Goal: Task Accomplishment & Management: Use online tool/utility

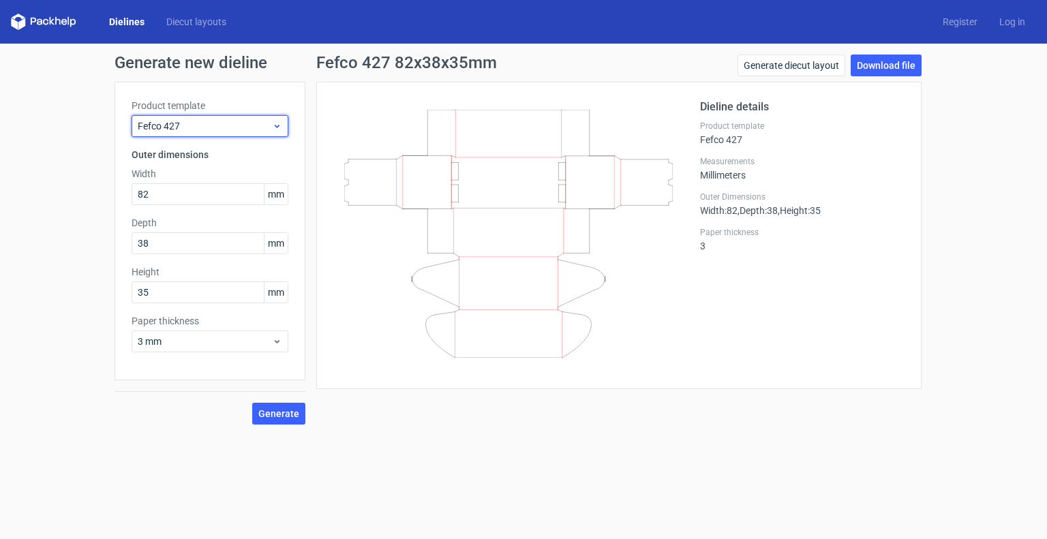
click at [256, 126] on span "Fefco 427" at bounding box center [205, 126] width 134 height 14
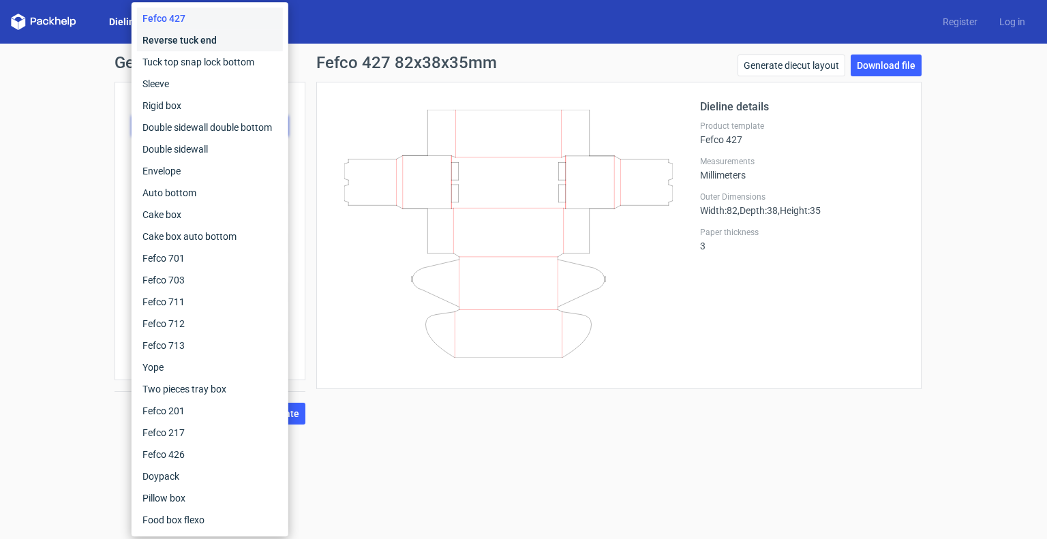
click at [229, 45] on div "Reverse tuck end" at bounding box center [210, 40] width 146 height 22
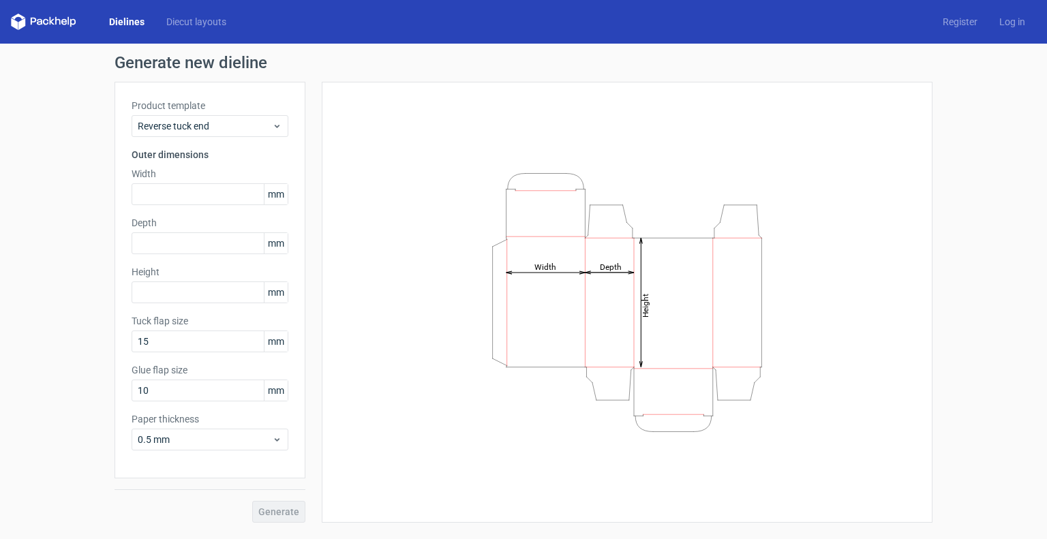
click at [282, 512] on div "Generate" at bounding box center [209, 500] width 191 height 44
click at [166, 114] on div "Product template Reverse tuck end" at bounding box center [210, 118] width 157 height 38
click at [166, 123] on span "Reverse tuck end" at bounding box center [205, 126] width 134 height 14
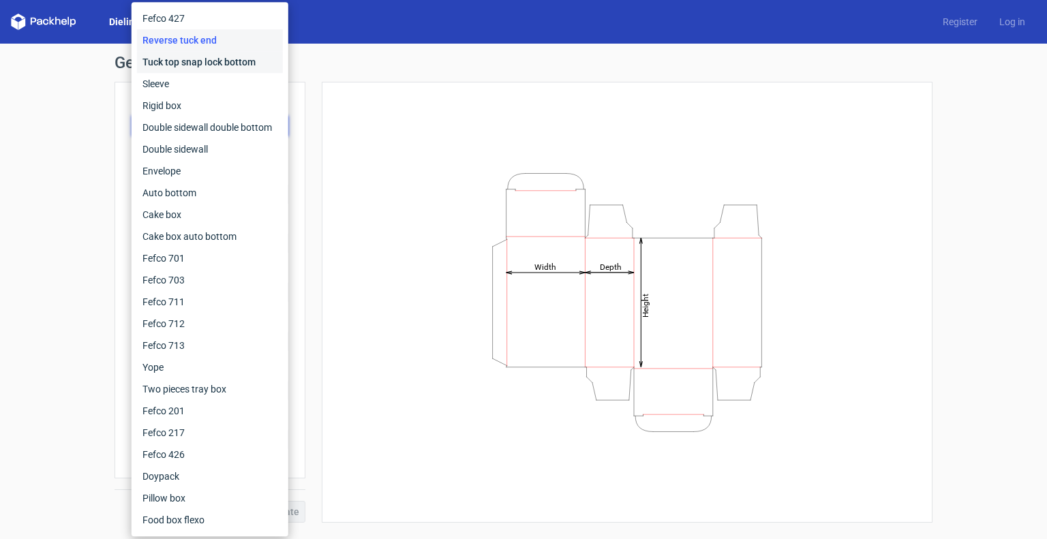
click at [189, 63] on div "Tuck top snap lock bottom" at bounding box center [210, 62] width 146 height 22
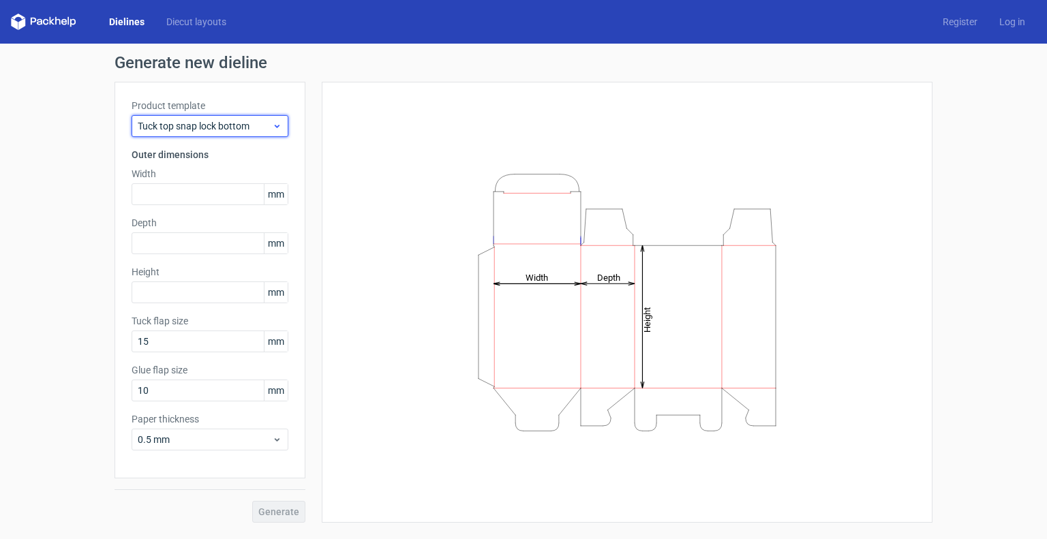
click at [168, 126] on span "Tuck top snap lock bottom" at bounding box center [205, 126] width 134 height 14
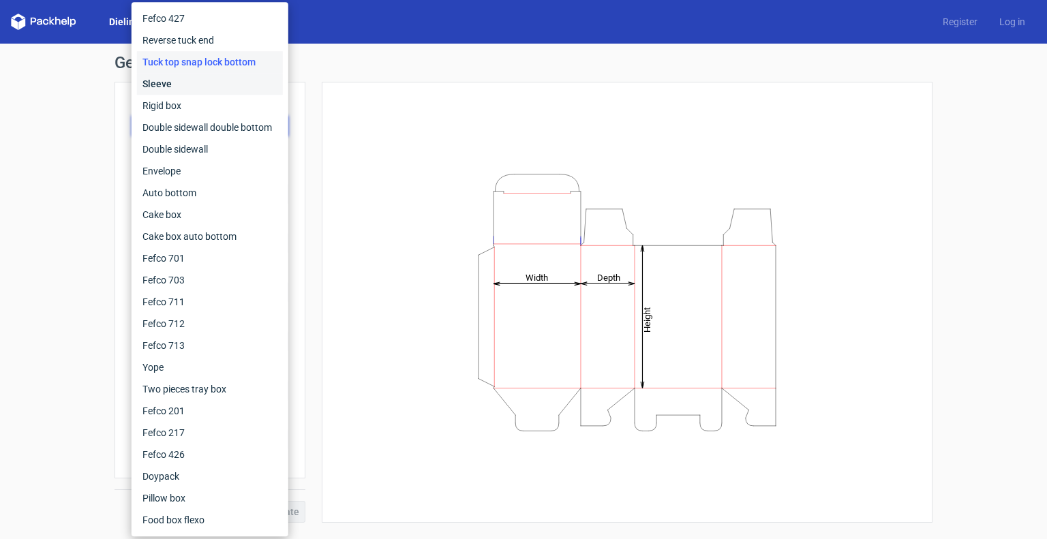
click at [187, 84] on div "Sleeve" at bounding box center [210, 84] width 146 height 22
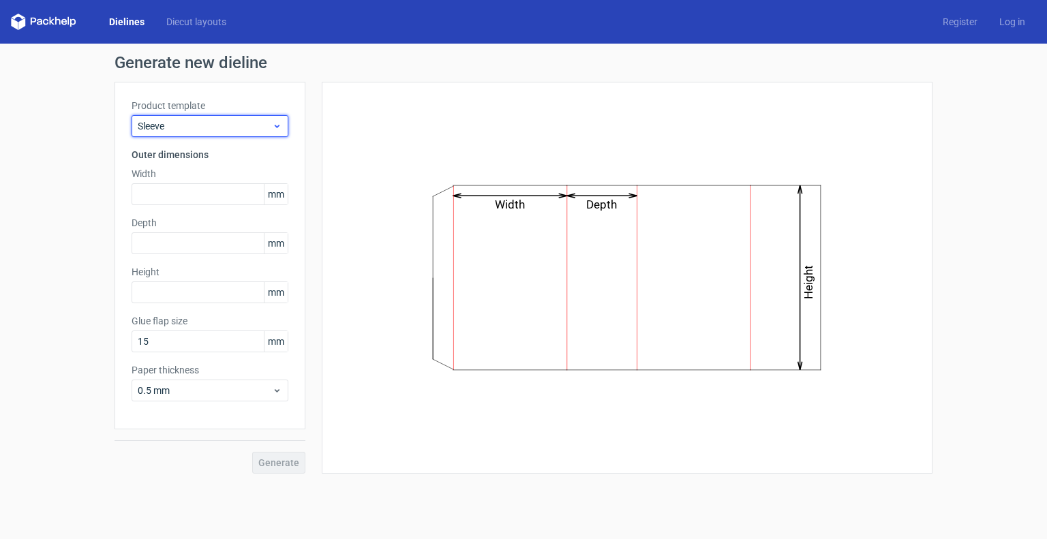
click at [177, 128] on span "Sleeve" at bounding box center [205, 126] width 134 height 14
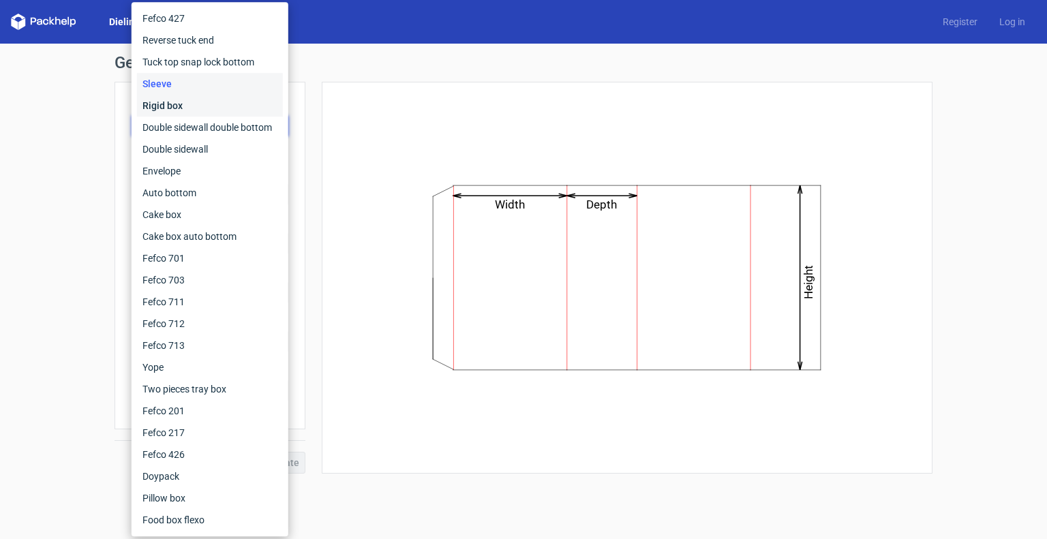
click at [187, 104] on div "Rigid box" at bounding box center [210, 106] width 146 height 22
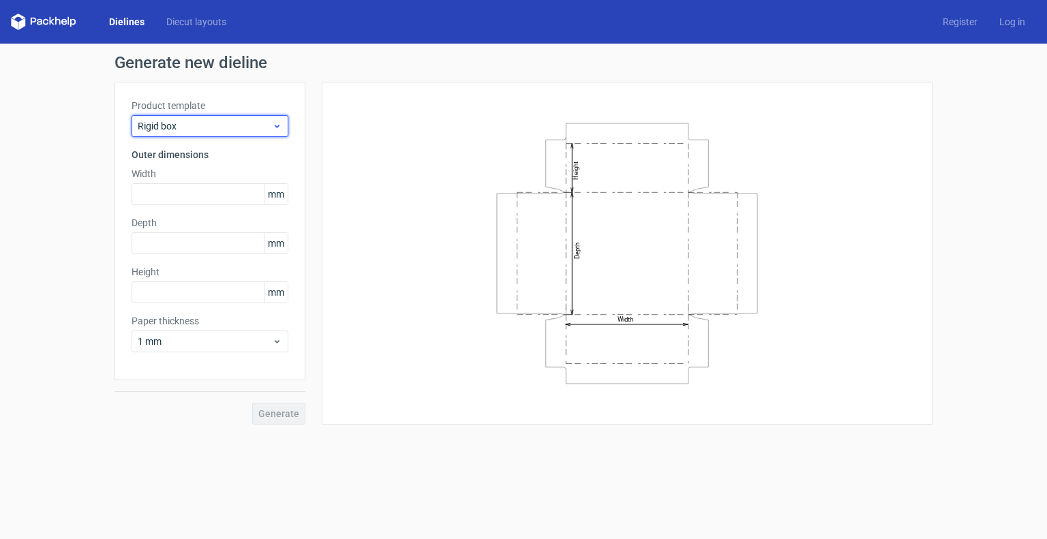
click at [182, 123] on span "Rigid box" at bounding box center [205, 126] width 134 height 14
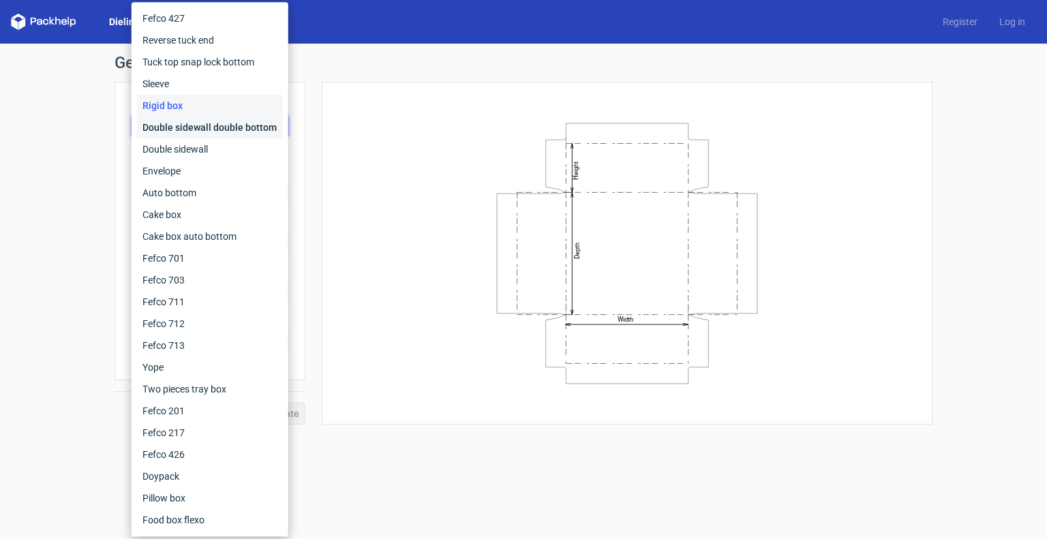
click at [183, 127] on div "Double sidewall double bottom" at bounding box center [210, 128] width 146 height 22
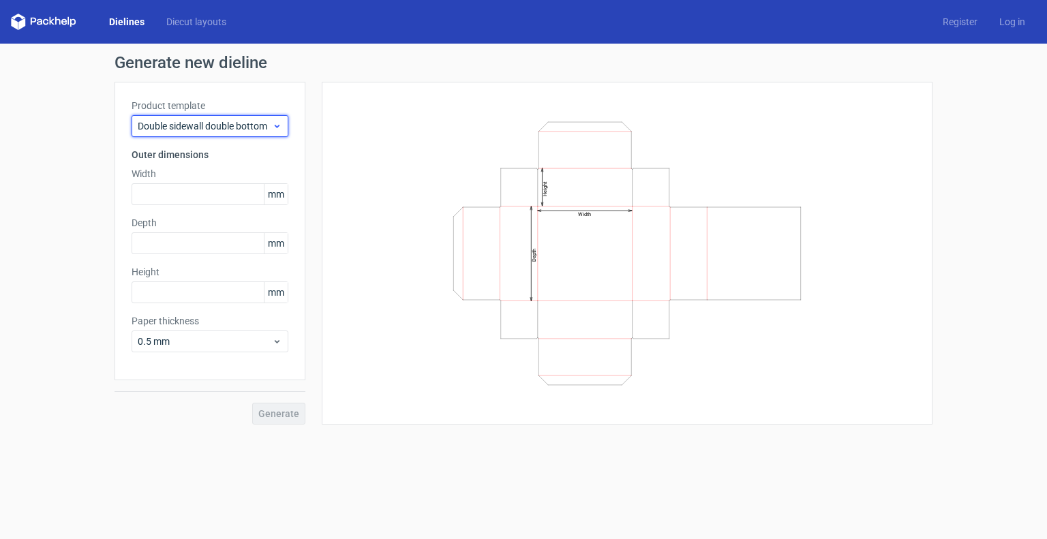
click at [199, 122] on span "Double sidewall double bottom" at bounding box center [205, 126] width 134 height 14
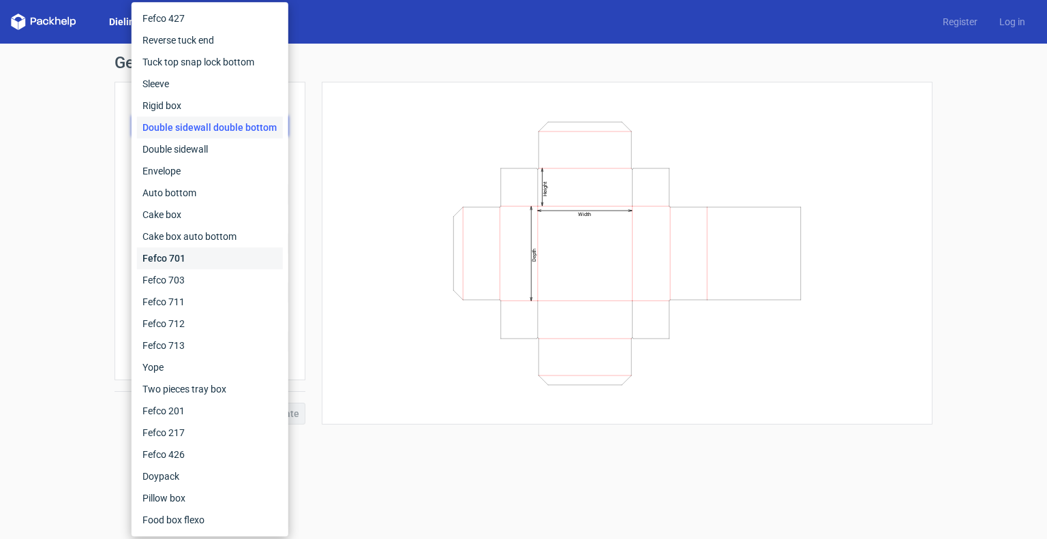
click at [176, 261] on div "Fefco 701" at bounding box center [210, 258] width 146 height 22
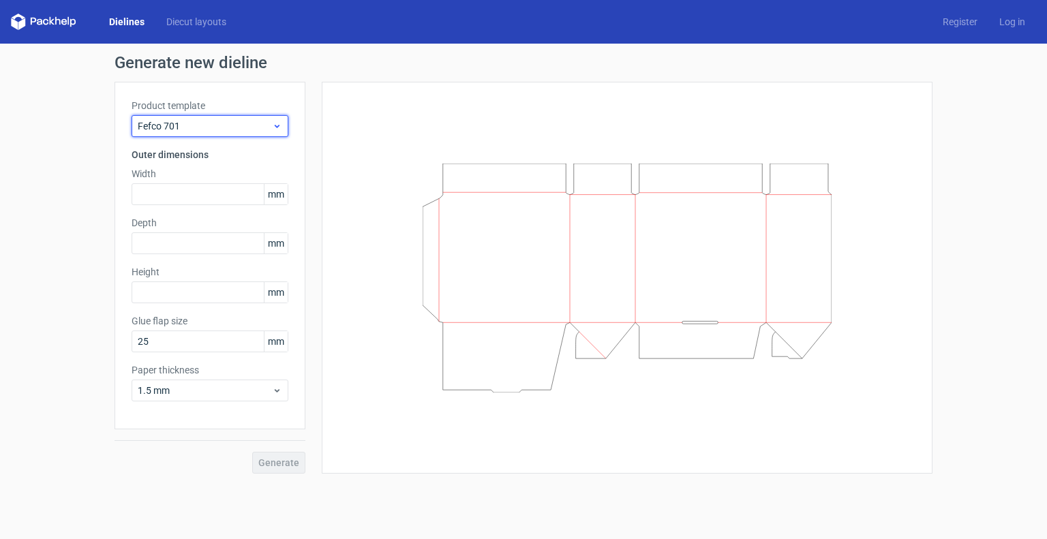
click at [228, 125] on span "Fefco 701" at bounding box center [205, 126] width 134 height 14
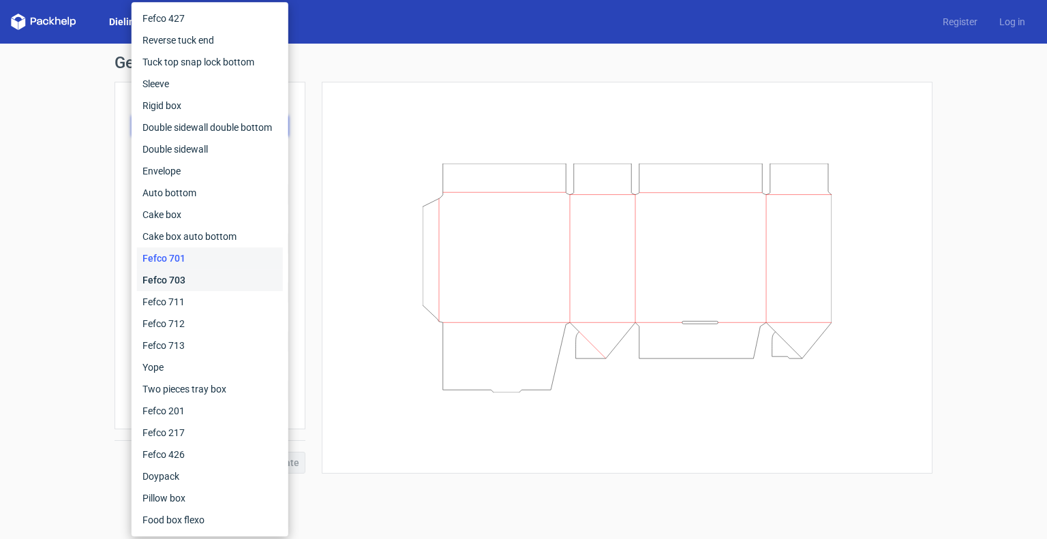
click at [196, 279] on div "Fefco 703" at bounding box center [210, 280] width 146 height 22
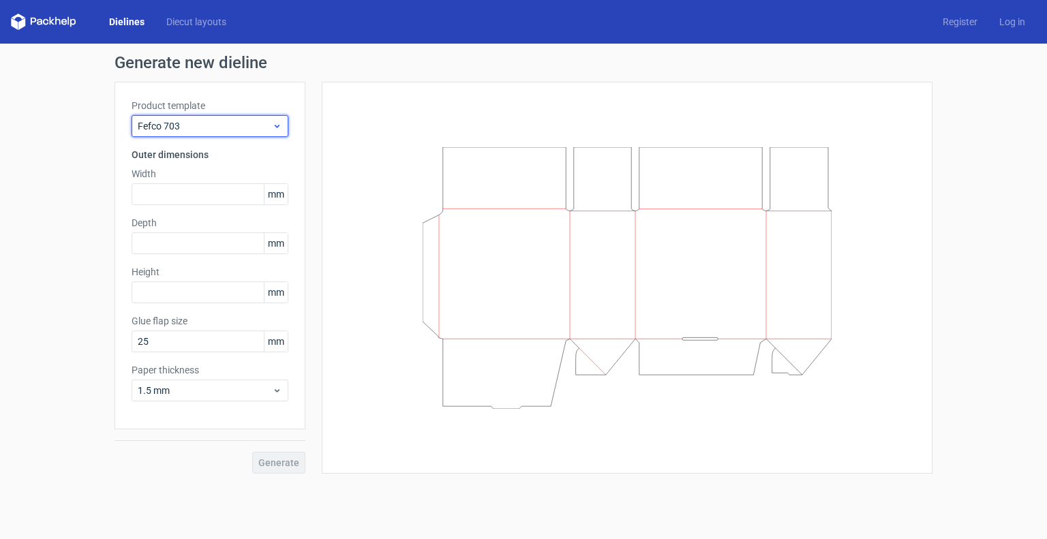
click at [236, 136] on div "Fefco 703" at bounding box center [210, 126] width 157 height 22
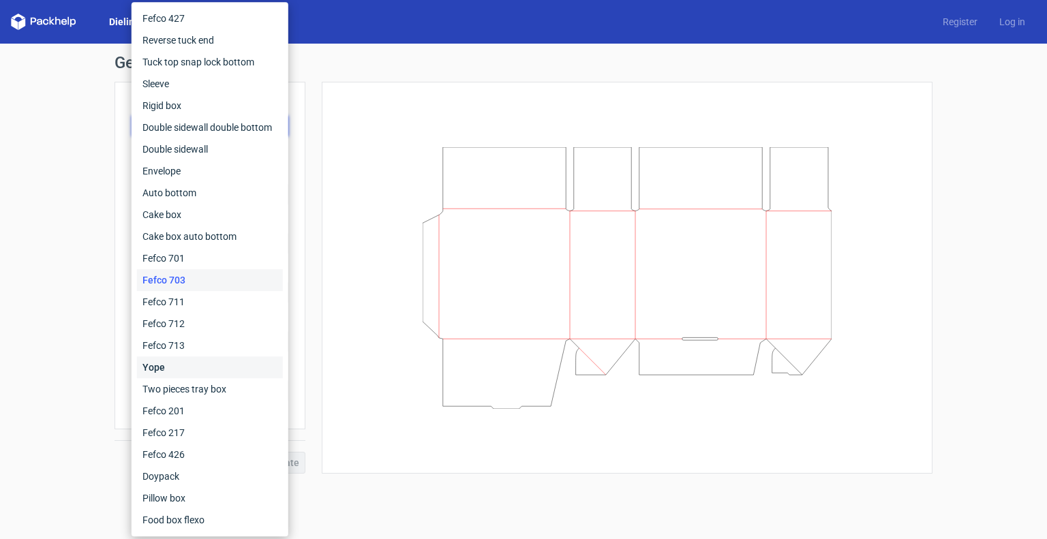
click at [191, 367] on div "Yope" at bounding box center [210, 367] width 146 height 22
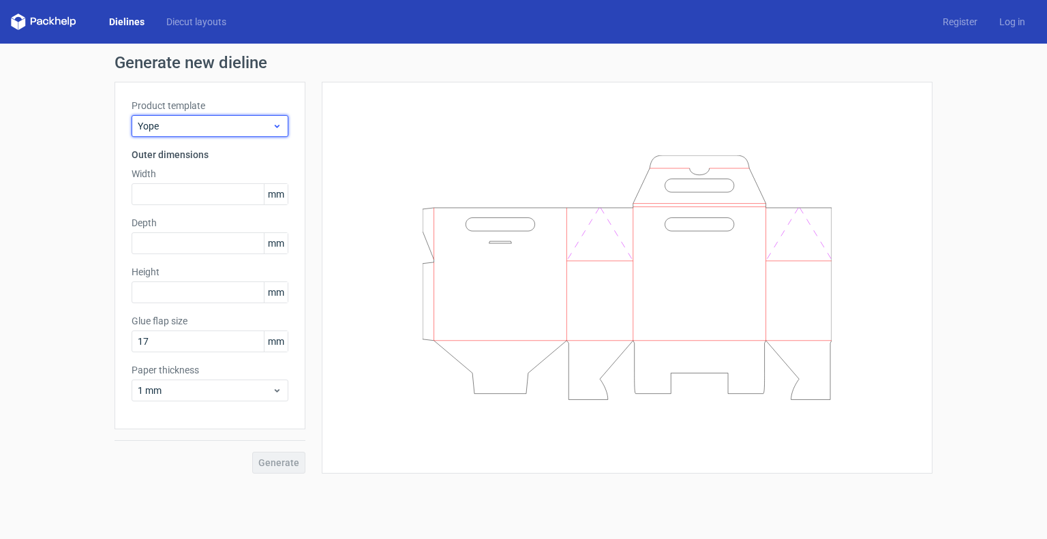
click at [221, 125] on span "Yope" at bounding box center [205, 126] width 134 height 14
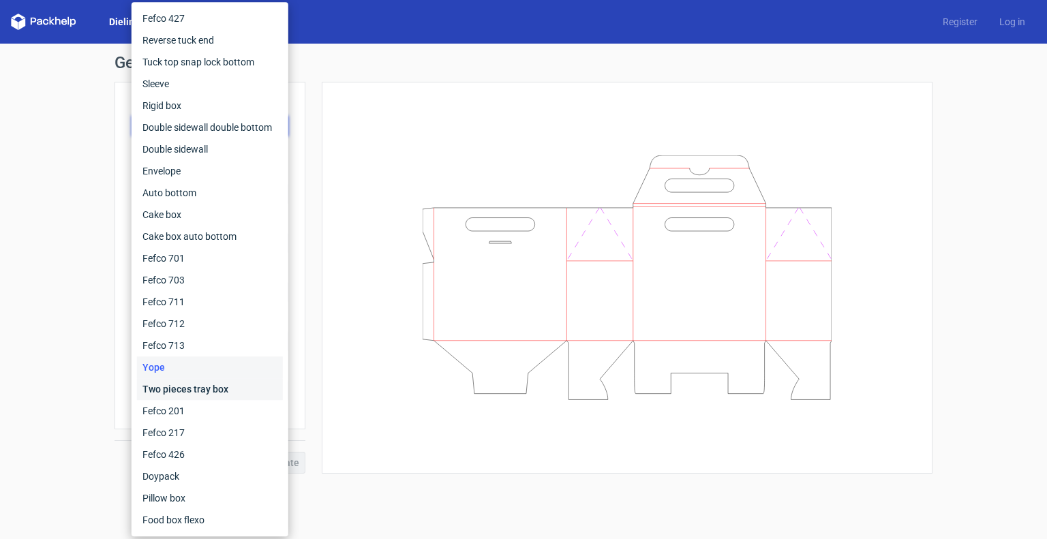
click at [183, 387] on div "Two pieces tray box" at bounding box center [210, 389] width 146 height 22
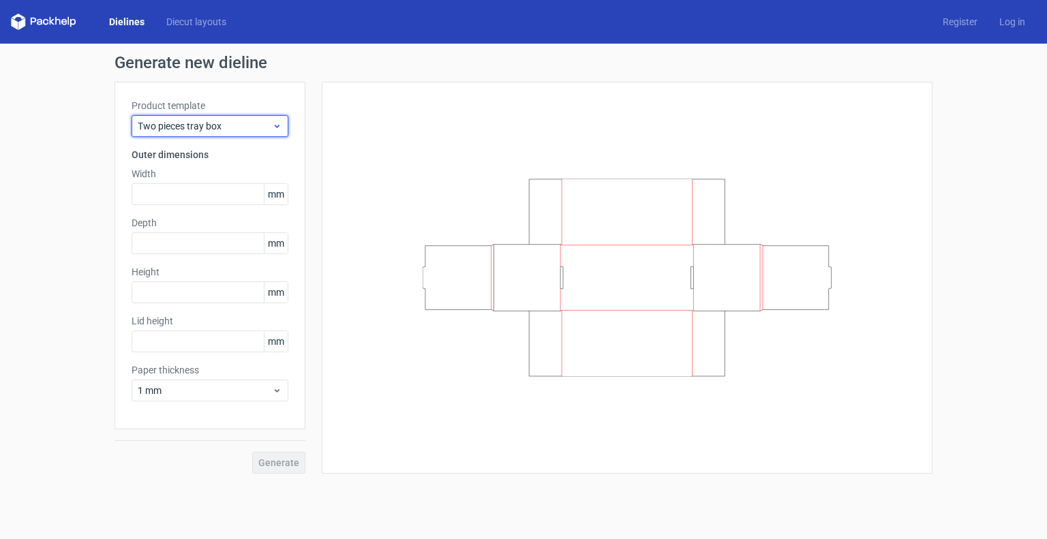
click at [254, 116] on div "Two pieces tray box" at bounding box center [210, 126] width 157 height 22
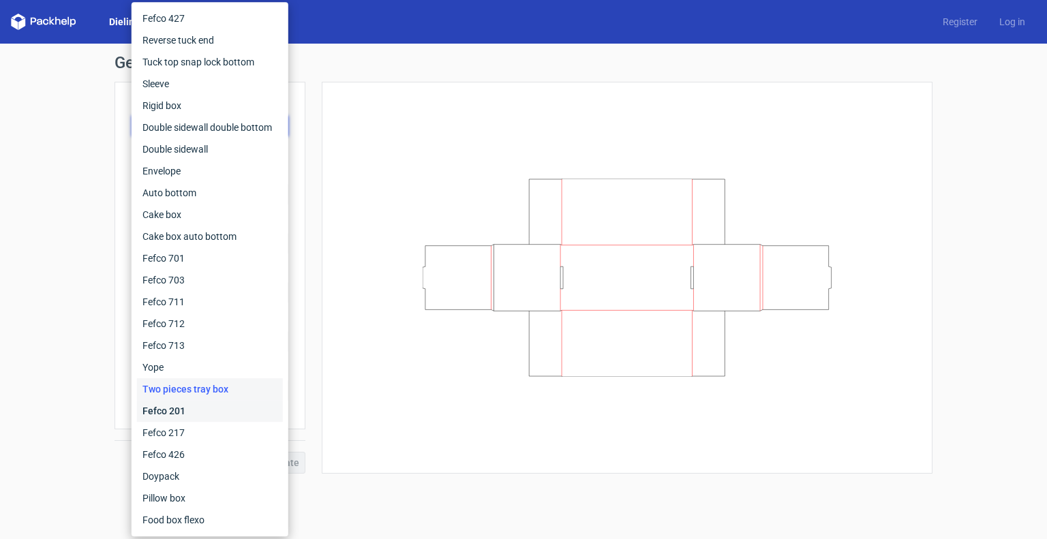
click at [211, 411] on div "Fefco 201" at bounding box center [210, 411] width 146 height 22
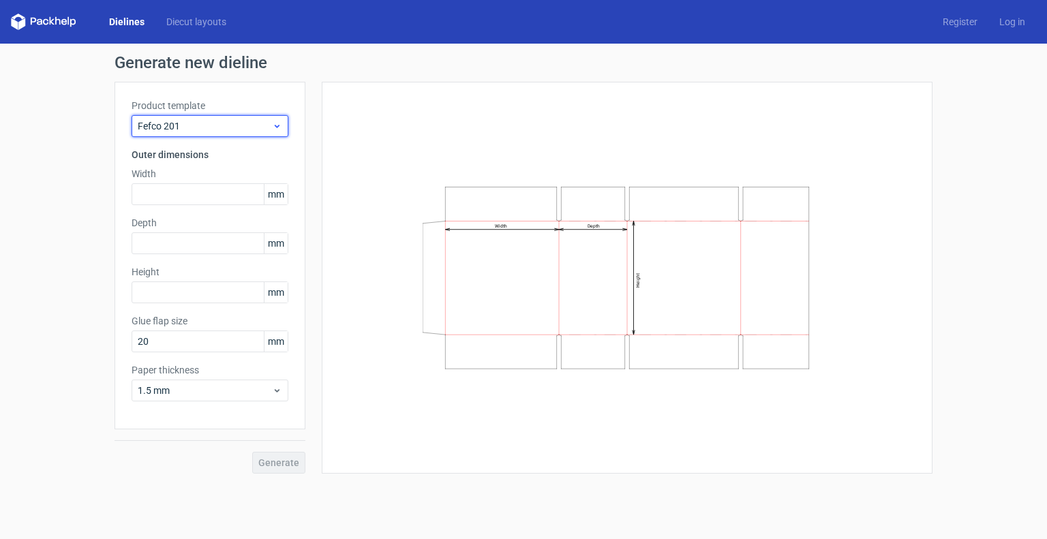
click at [234, 118] on div "Fefco 201" at bounding box center [210, 126] width 157 height 22
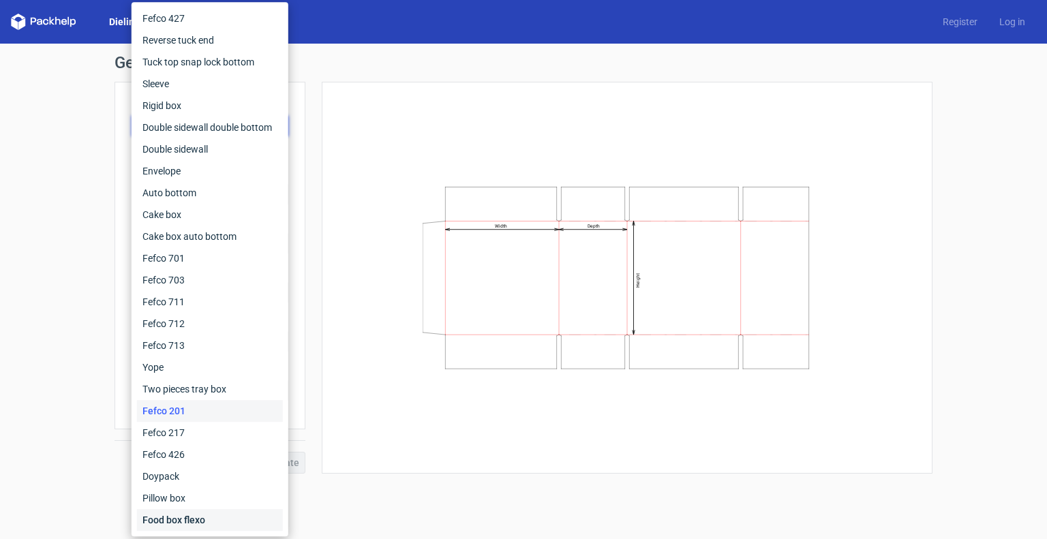
click at [197, 521] on div "Food box flexo" at bounding box center [210, 520] width 146 height 22
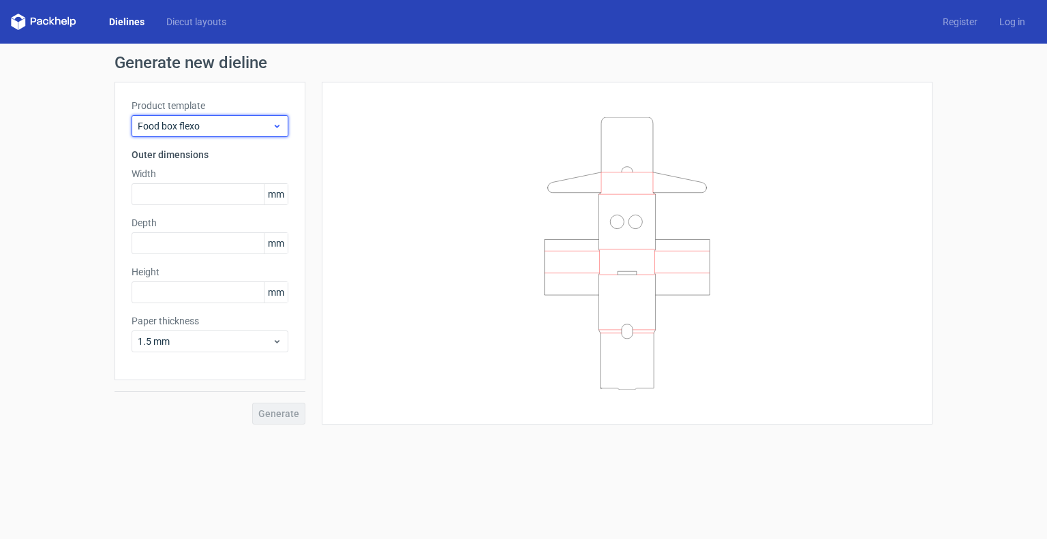
click at [210, 122] on span "Food box flexo" at bounding box center [205, 126] width 134 height 14
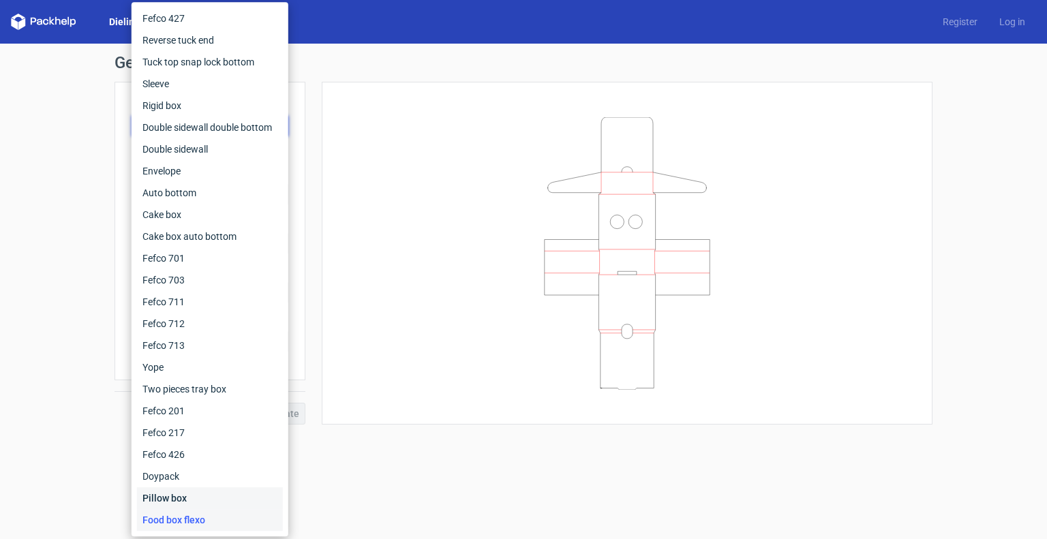
click at [213, 503] on div "Pillow box" at bounding box center [210, 498] width 146 height 22
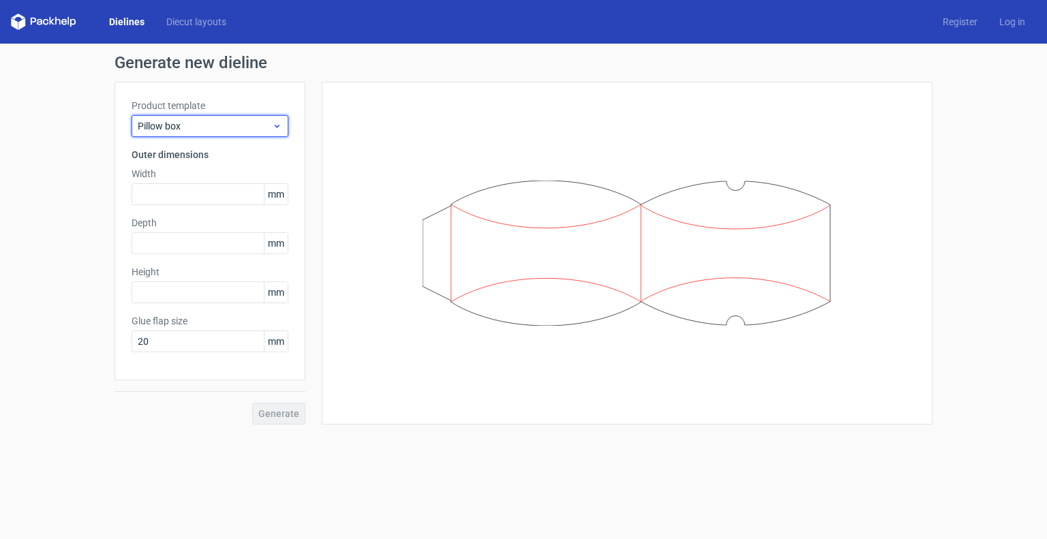
click at [215, 129] on span "Pillow box" at bounding box center [205, 126] width 134 height 14
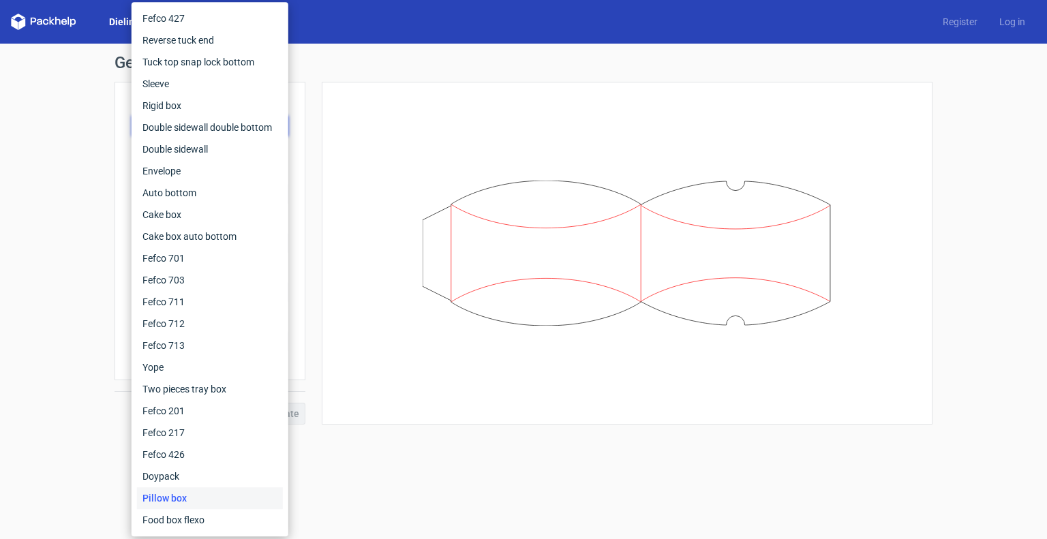
click at [298, 166] on div "Product template Pillow box Outer dimensions Width mm Depth mm Height mm Glue f…" at bounding box center [209, 231] width 191 height 298
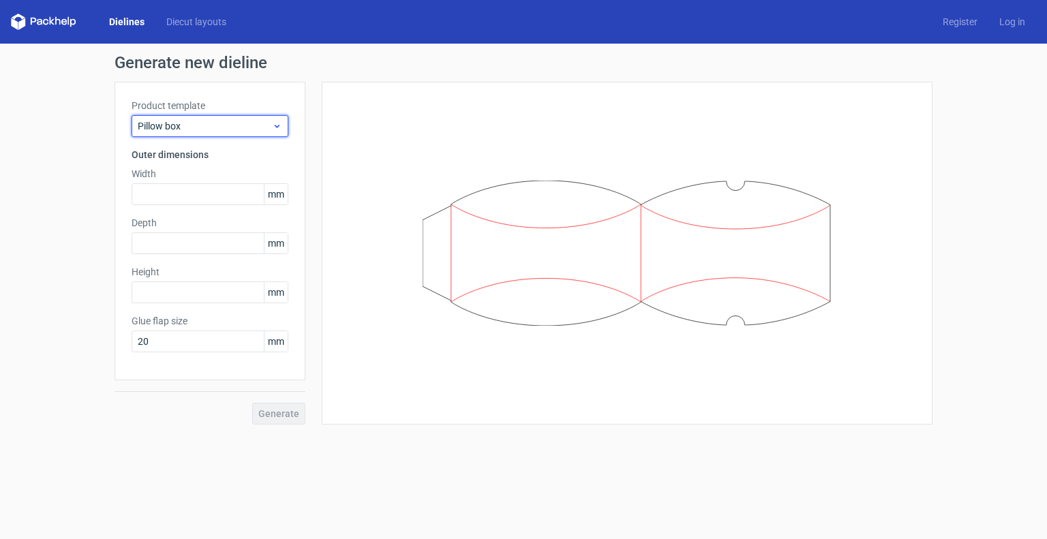
click at [229, 119] on span "Pillow box" at bounding box center [205, 126] width 134 height 14
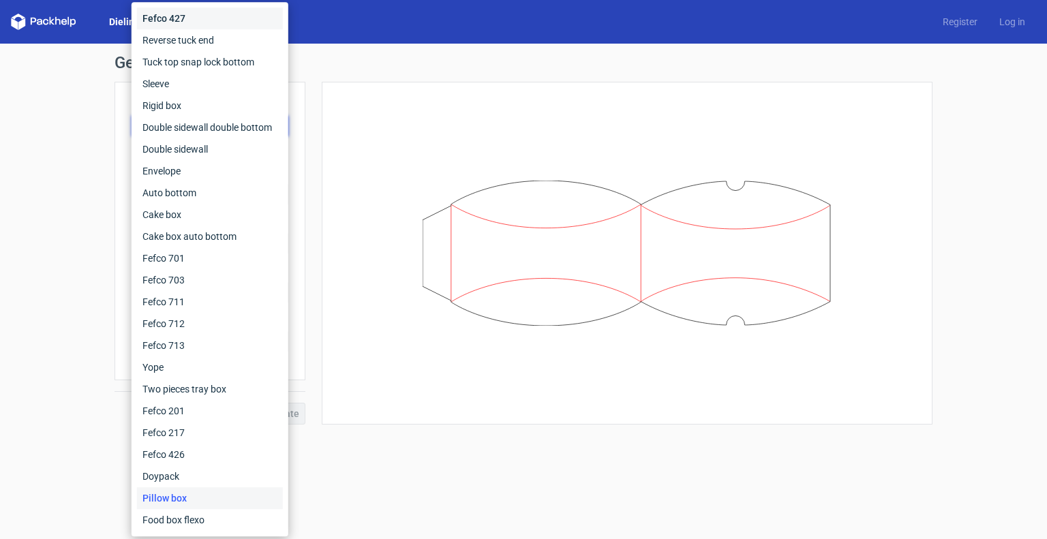
click at [210, 18] on div "Fefco 427" at bounding box center [210, 18] width 146 height 22
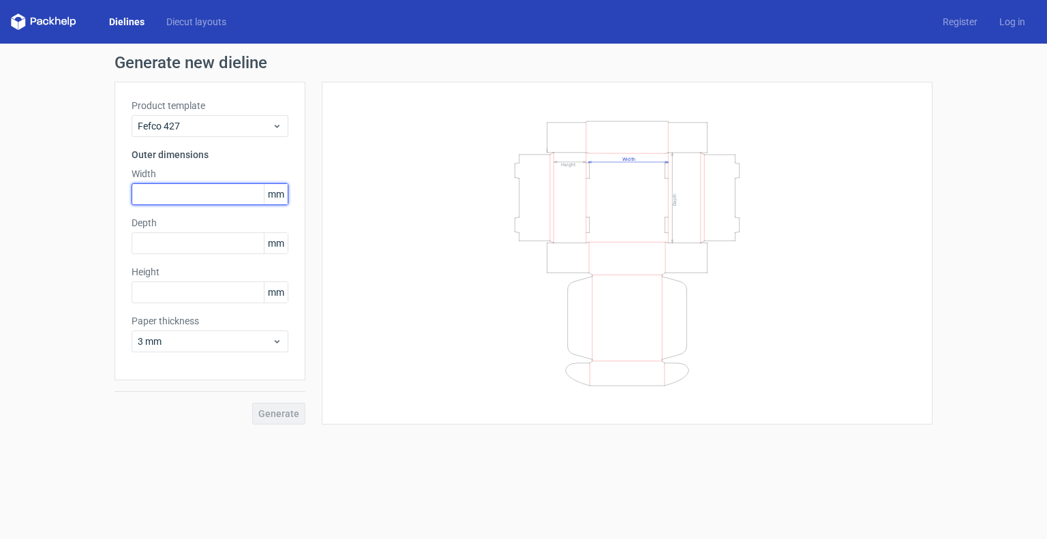
click at [164, 195] on input "text" at bounding box center [210, 194] width 157 height 22
type input "660"
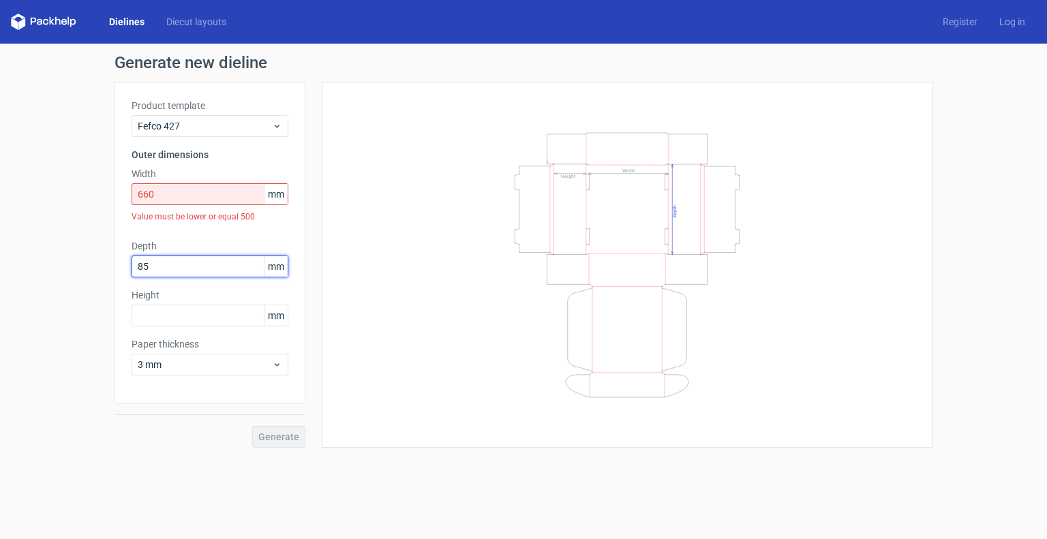
type input "85"
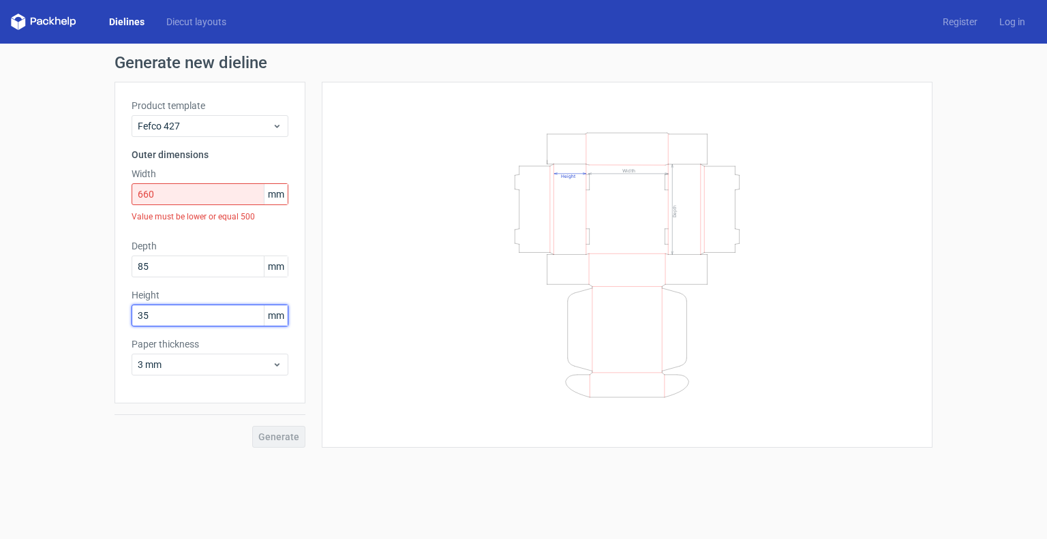
type input "35"
click at [230, 187] on input "660" at bounding box center [210, 194] width 157 height 22
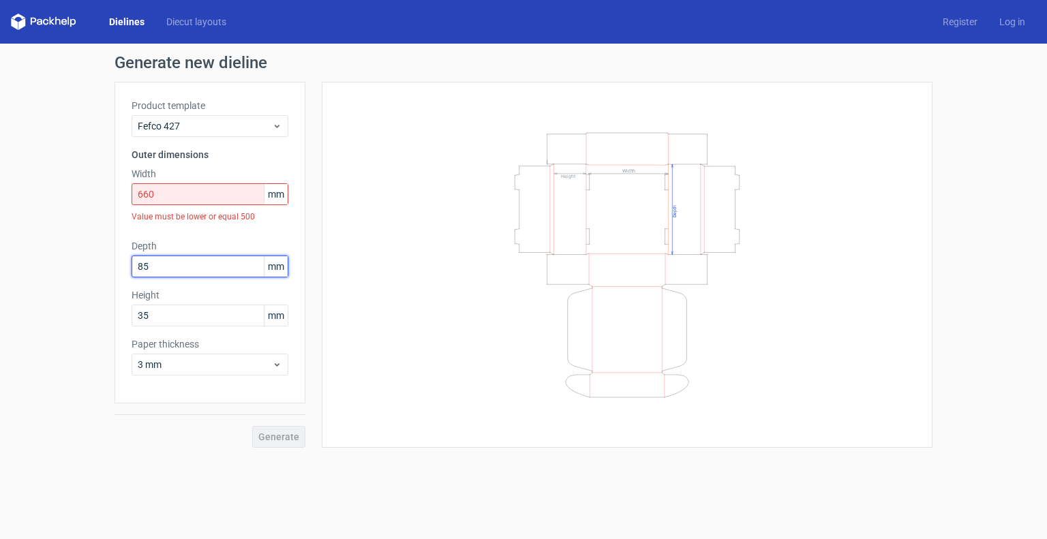
click at [218, 269] on input "85" at bounding box center [210, 267] width 157 height 22
type input "660"
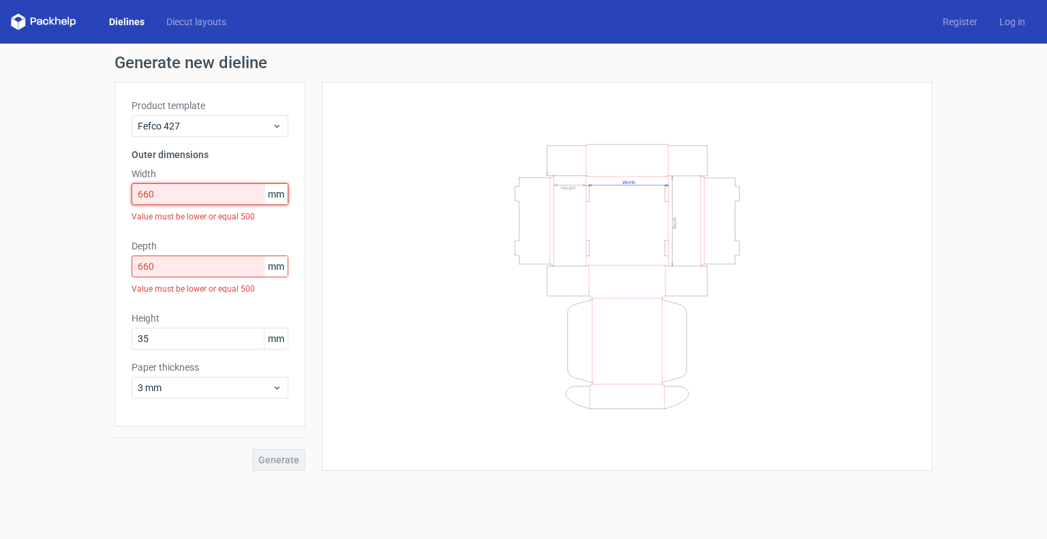
click at [221, 196] on input "660" at bounding box center [210, 194] width 157 height 22
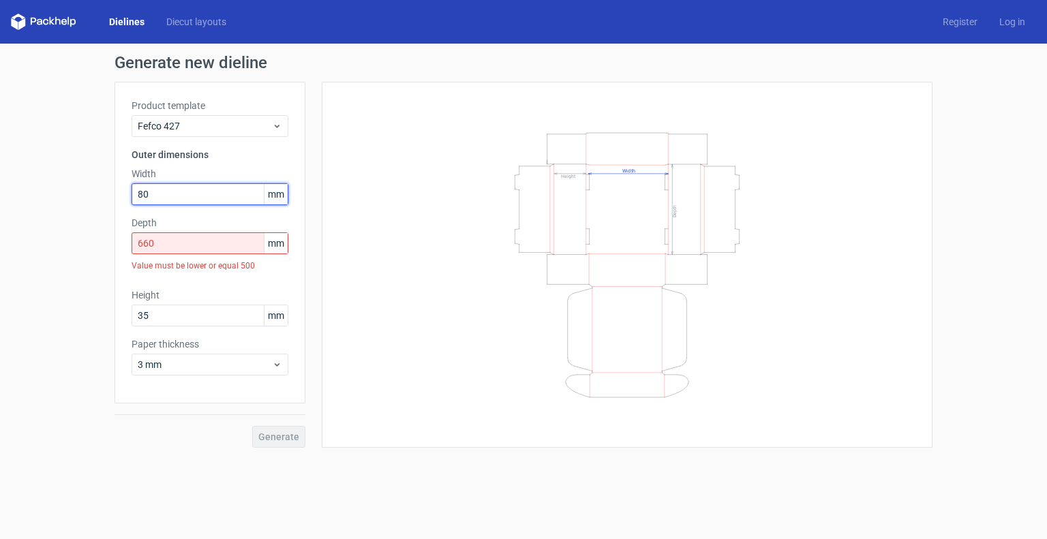
type input "8"
type input "0"
type input "70"
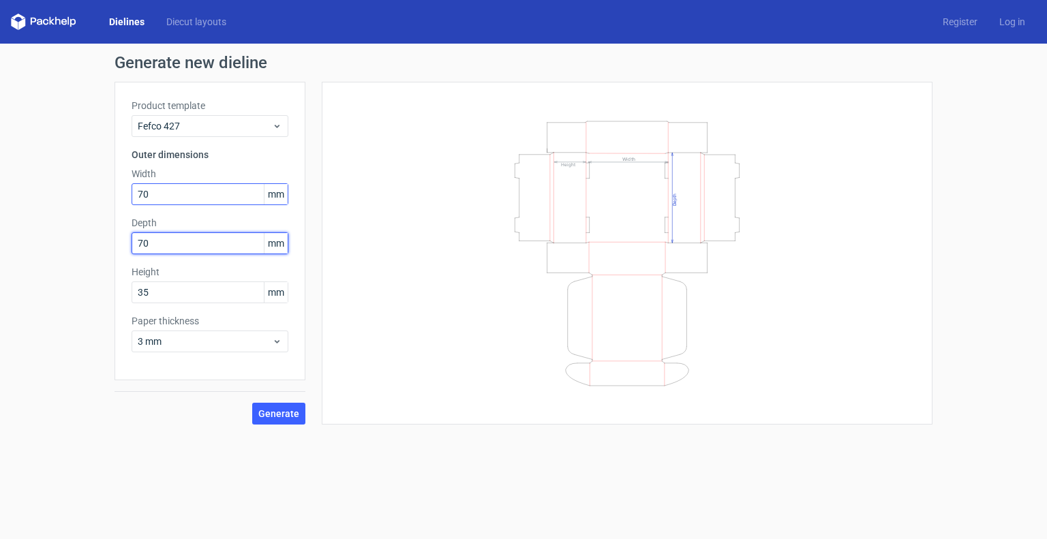
type input "70"
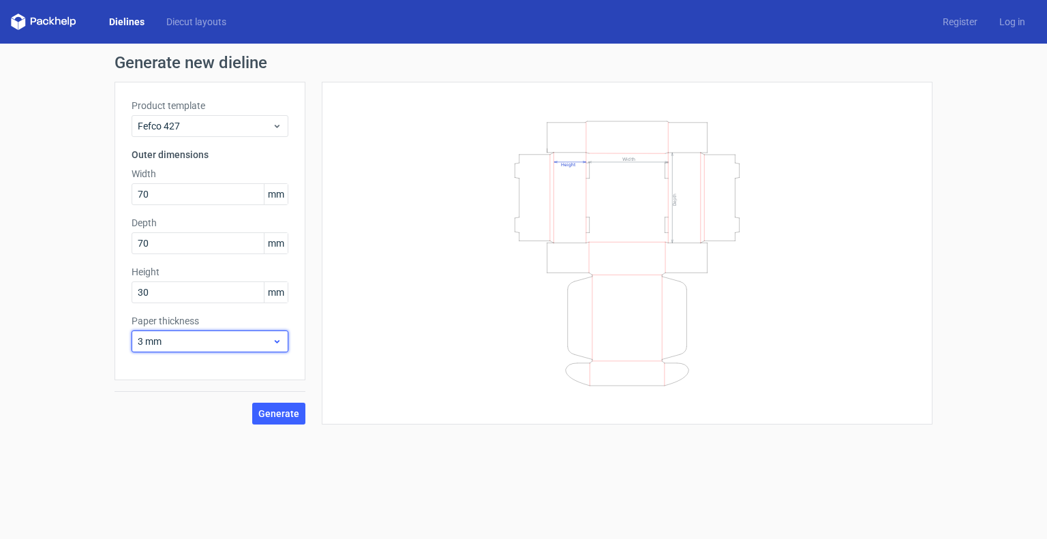
click at [183, 342] on span "3 mm" at bounding box center [205, 342] width 134 height 14
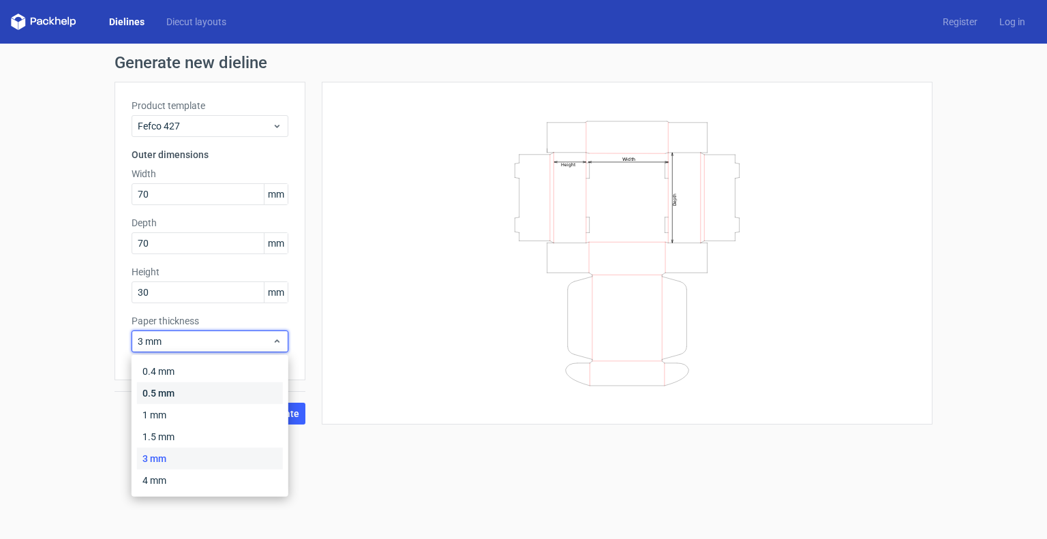
click at [175, 397] on div "0.5 mm" at bounding box center [210, 393] width 146 height 22
click at [185, 336] on span "0.5 mm" at bounding box center [205, 342] width 134 height 14
click at [161, 430] on div "1.5 mm" at bounding box center [210, 437] width 146 height 22
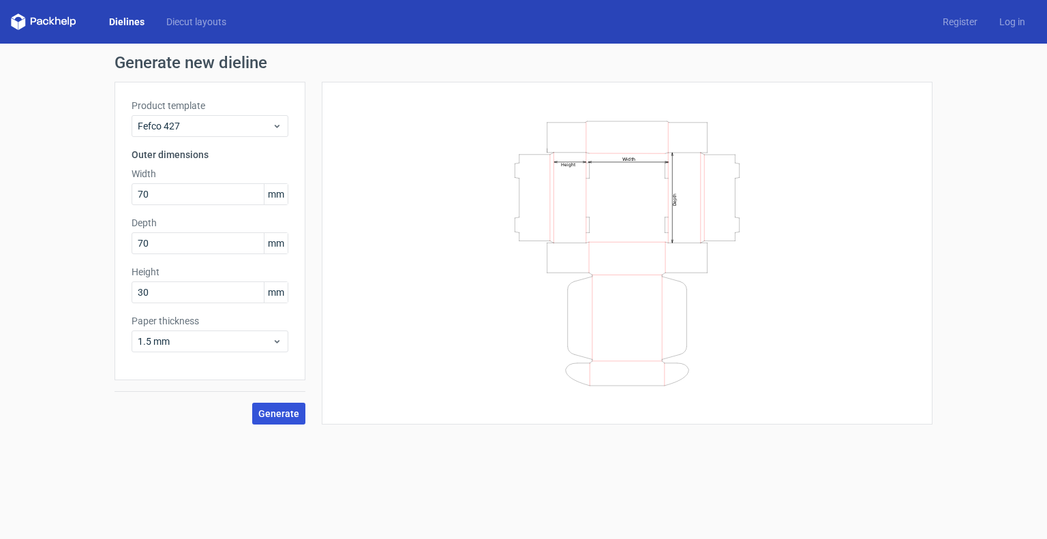
click at [261, 410] on span "Generate" at bounding box center [278, 414] width 41 height 10
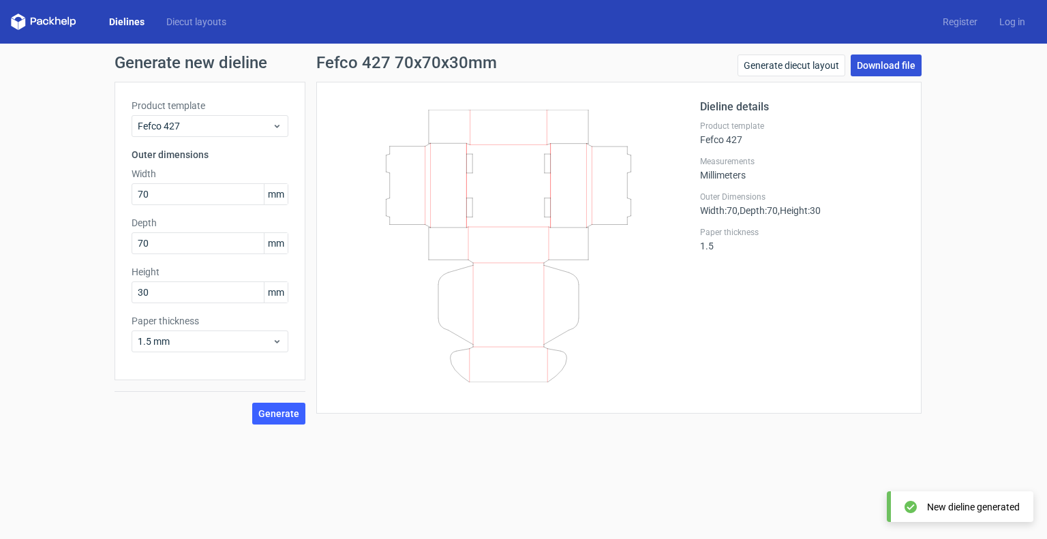
click at [865, 59] on link "Download file" at bounding box center [885, 66] width 71 height 22
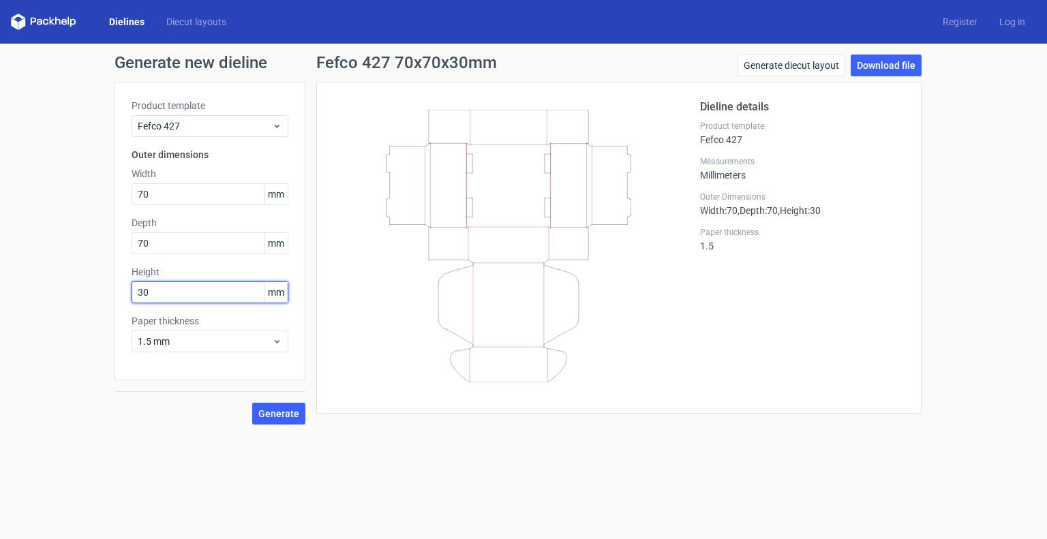
click at [154, 296] on input "30" at bounding box center [210, 292] width 157 height 22
type input "31"
click at [161, 199] on input "70" at bounding box center [210, 194] width 157 height 22
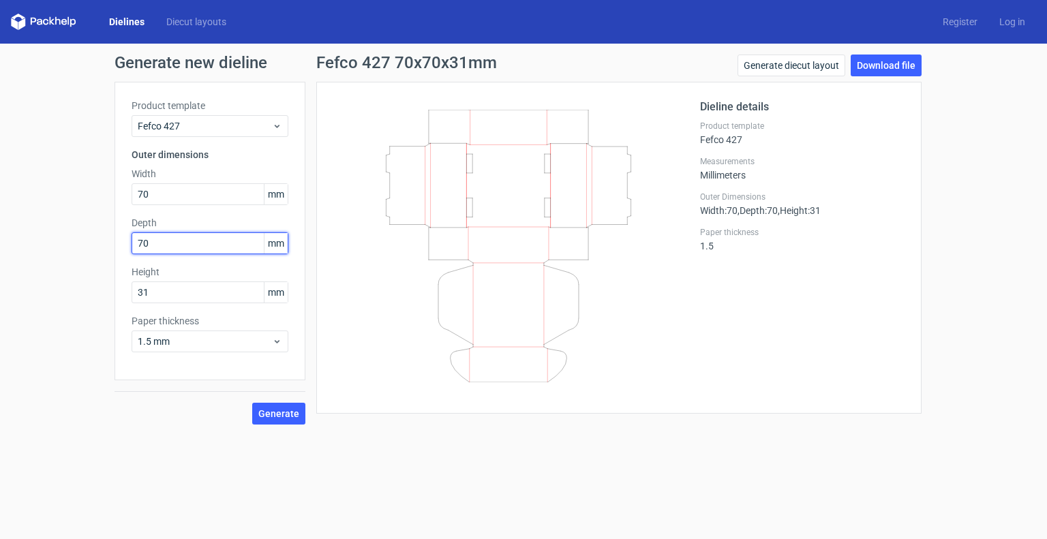
click at [164, 242] on input "70" at bounding box center [210, 243] width 157 height 22
type input "7"
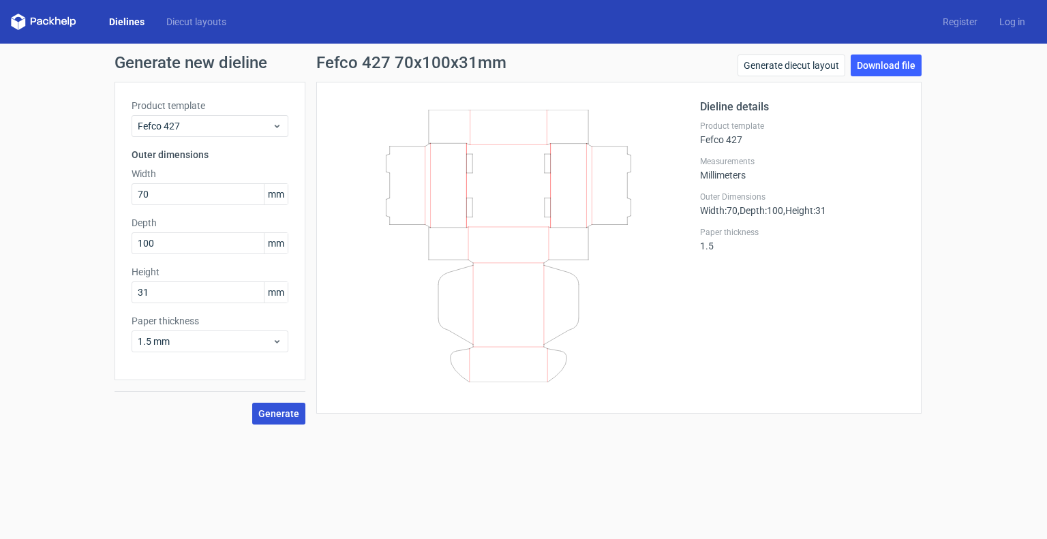
click at [277, 414] on span "Generate" at bounding box center [278, 414] width 41 height 10
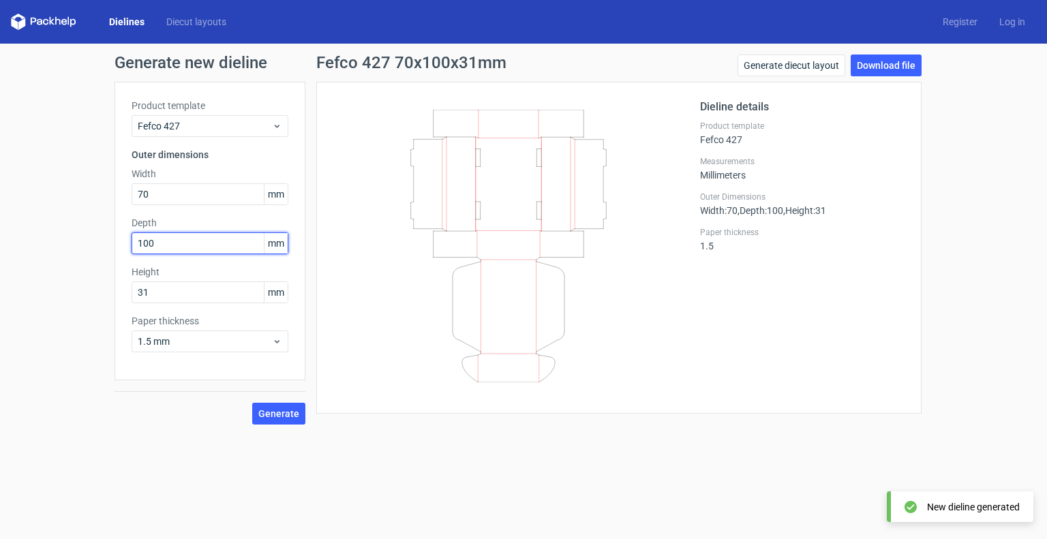
click at [175, 236] on input "100" at bounding box center [210, 243] width 157 height 22
type input "70"
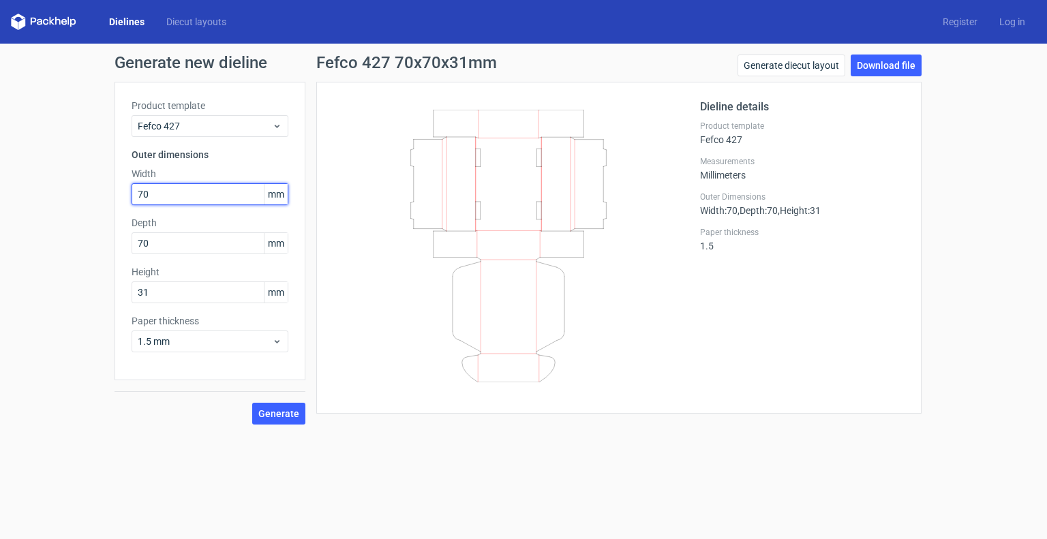
click at [160, 195] on input "70" at bounding box center [210, 194] width 157 height 22
click at [266, 416] on span "Generate" at bounding box center [278, 414] width 41 height 10
click at [279, 420] on button "Generate" at bounding box center [278, 414] width 53 height 22
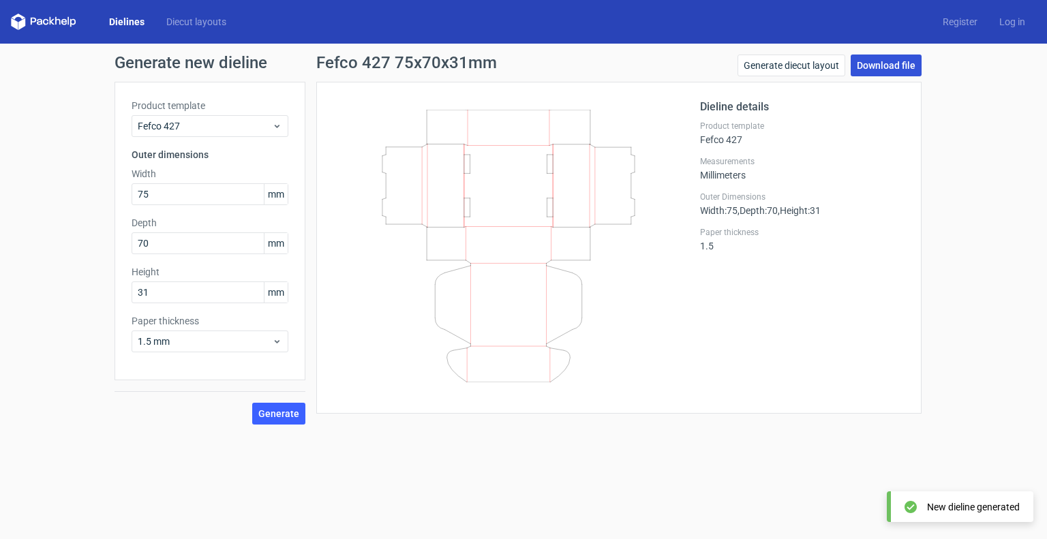
click at [870, 61] on link "Download file" at bounding box center [885, 66] width 71 height 22
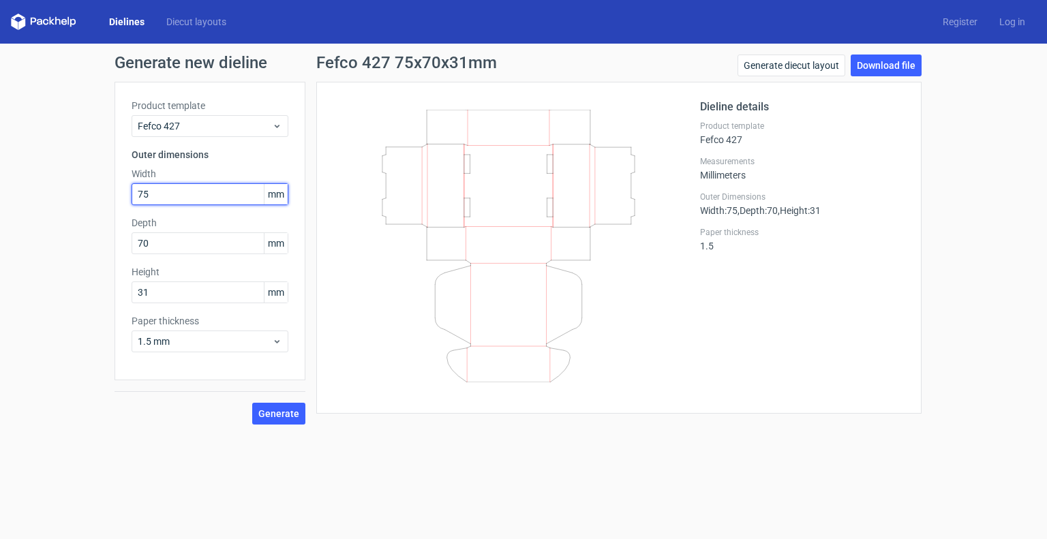
click at [172, 194] on input "75" at bounding box center [210, 194] width 157 height 22
type input "7"
type input "80"
click at [292, 416] on span "Generate" at bounding box center [278, 414] width 41 height 10
click at [155, 189] on input "80" at bounding box center [210, 194] width 157 height 22
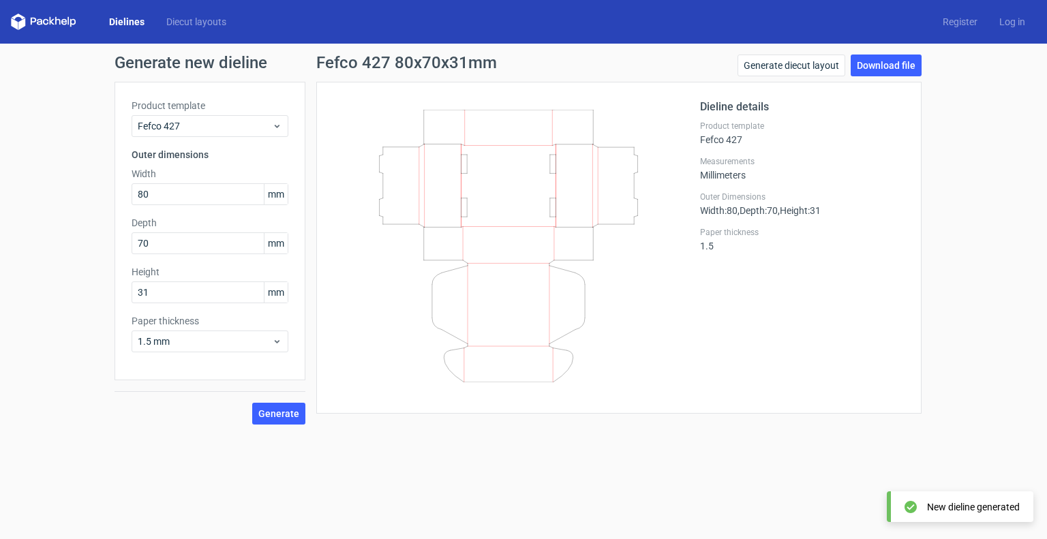
click at [148, 231] on div "Depth 70 mm" at bounding box center [210, 235] width 157 height 38
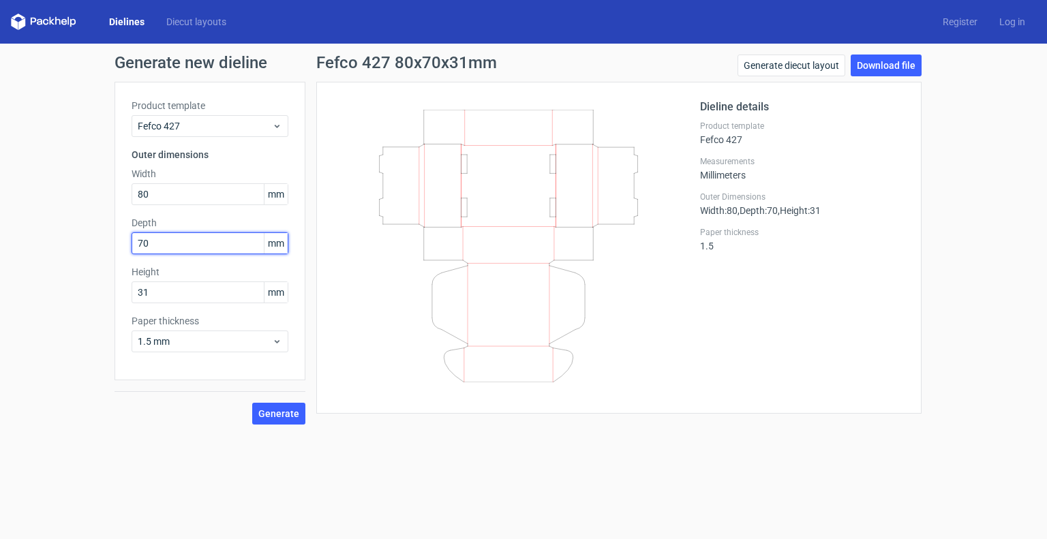
click at [150, 245] on input "70" at bounding box center [210, 243] width 157 height 22
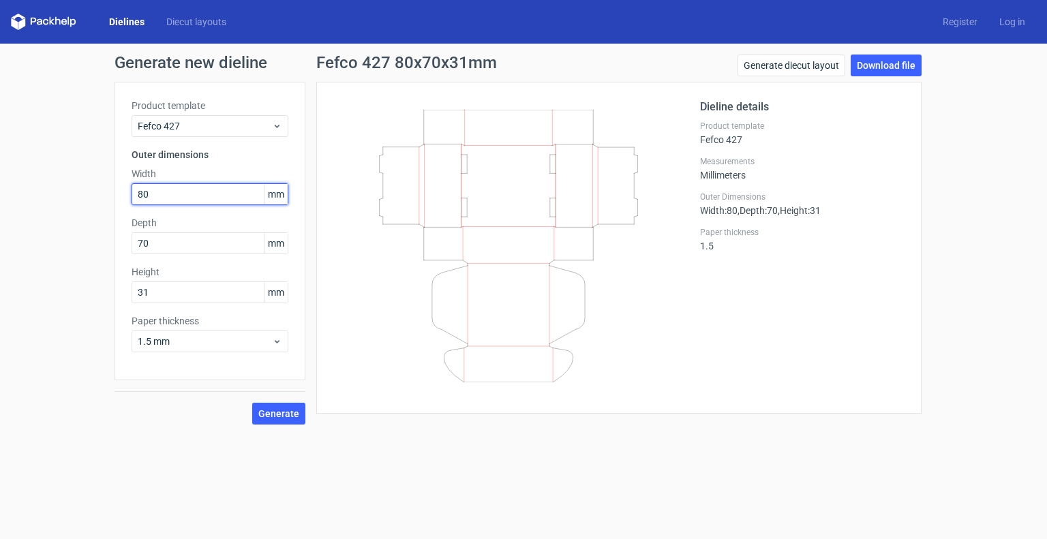
click at [156, 196] on input "80" at bounding box center [210, 194] width 157 height 22
type input "78"
click at [283, 411] on span "Generate" at bounding box center [278, 414] width 41 height 10
click at [874, 67] on link "Download file" at bounding box center [885, 66] width 71 height 22
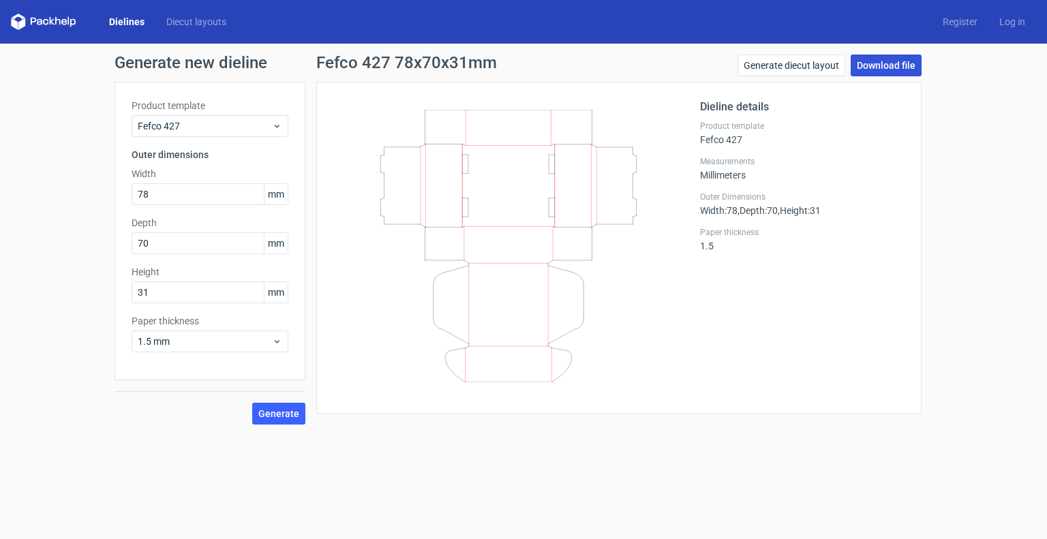
click at [895, 67] on link "Download file" at bounding box center [885, 66] width 71 height 22
click at [942, 204] on div "Generate new dieline Product template Fefco 427 Outer dimensions Width 78 mm De…" at bounding box center [523, 240] width 1047 height 392
